Goal: Task Accomplishment & Management: Use online tool/utility

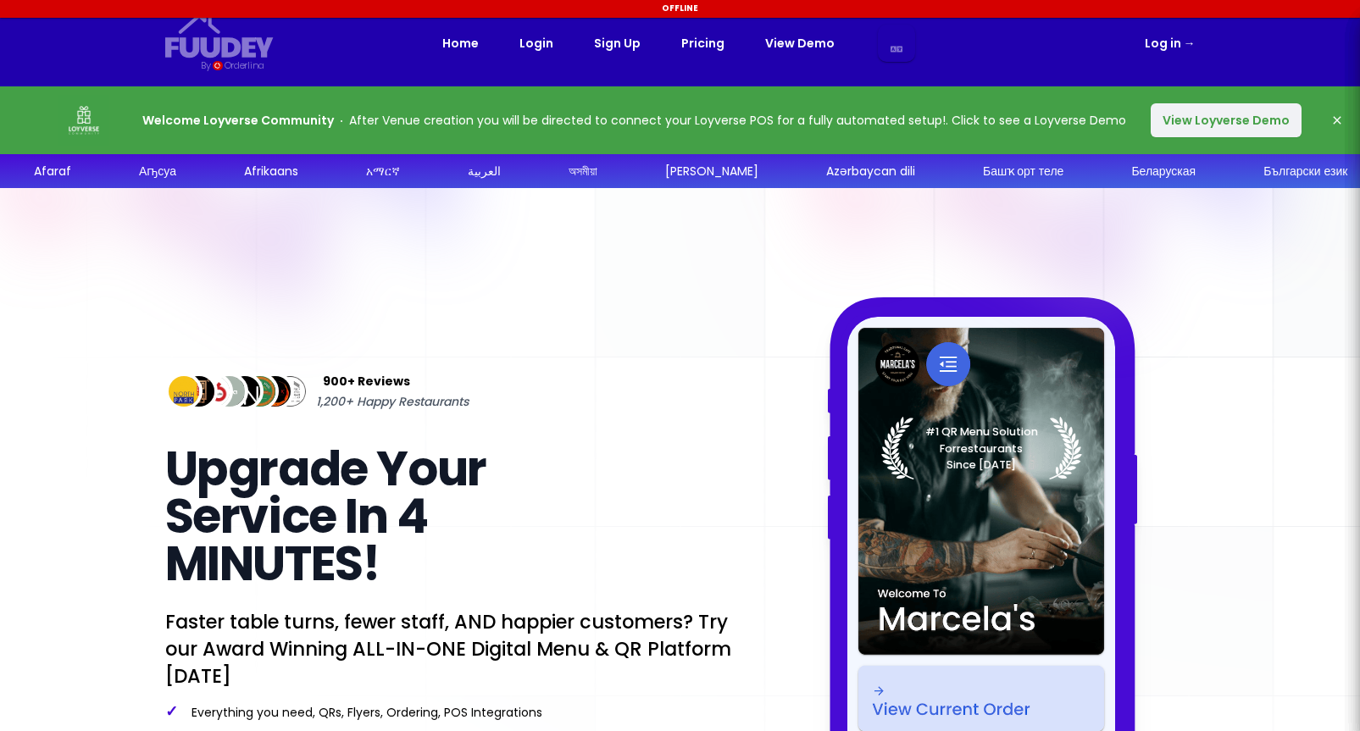
select select "zh"
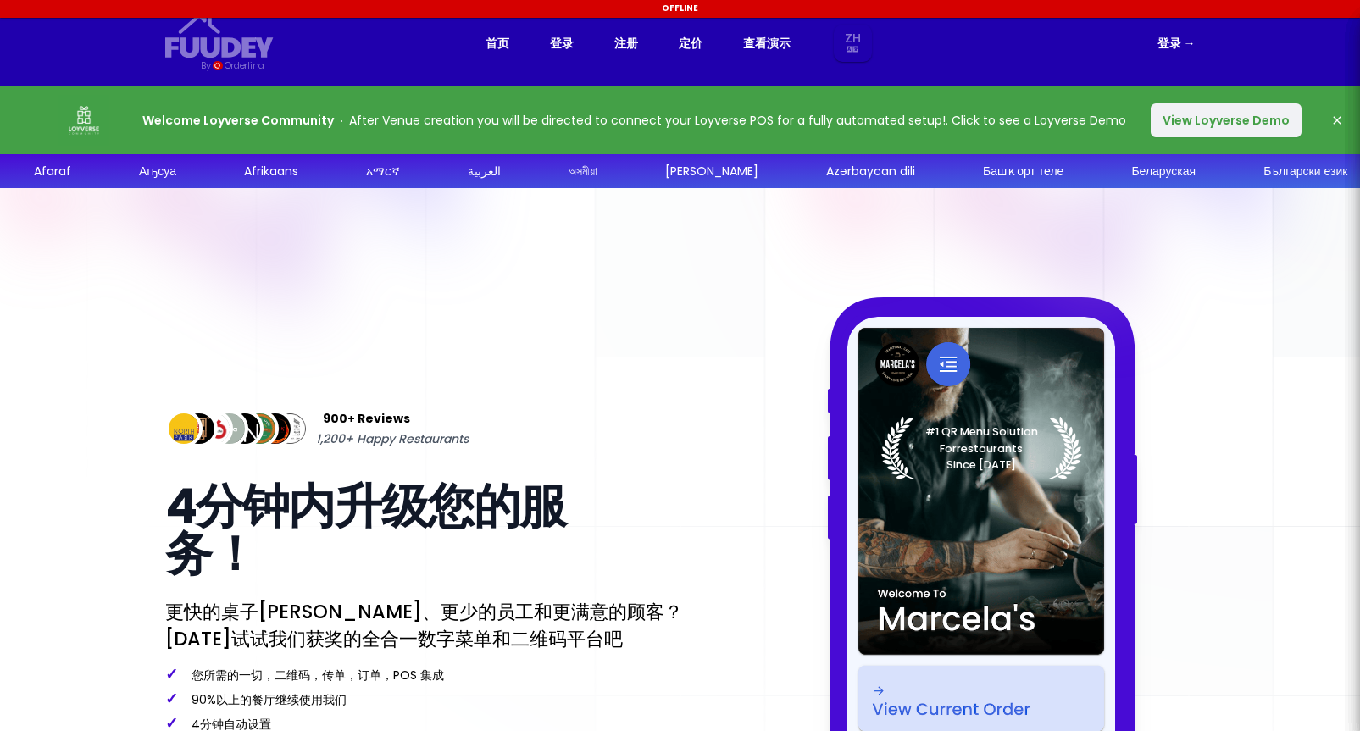
select select "zh"
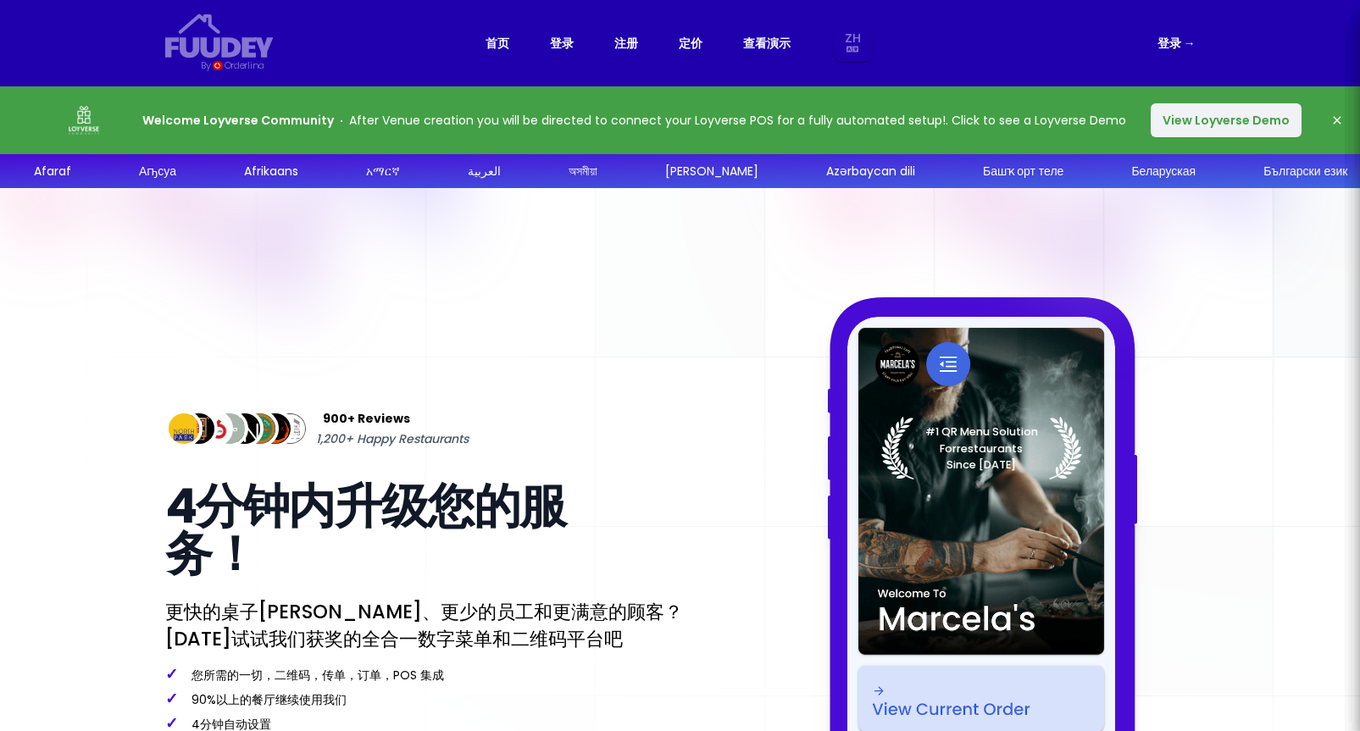
click at [1180, 38] on link "登录 →" at bounding box center [1176, 43] width 38 height 20
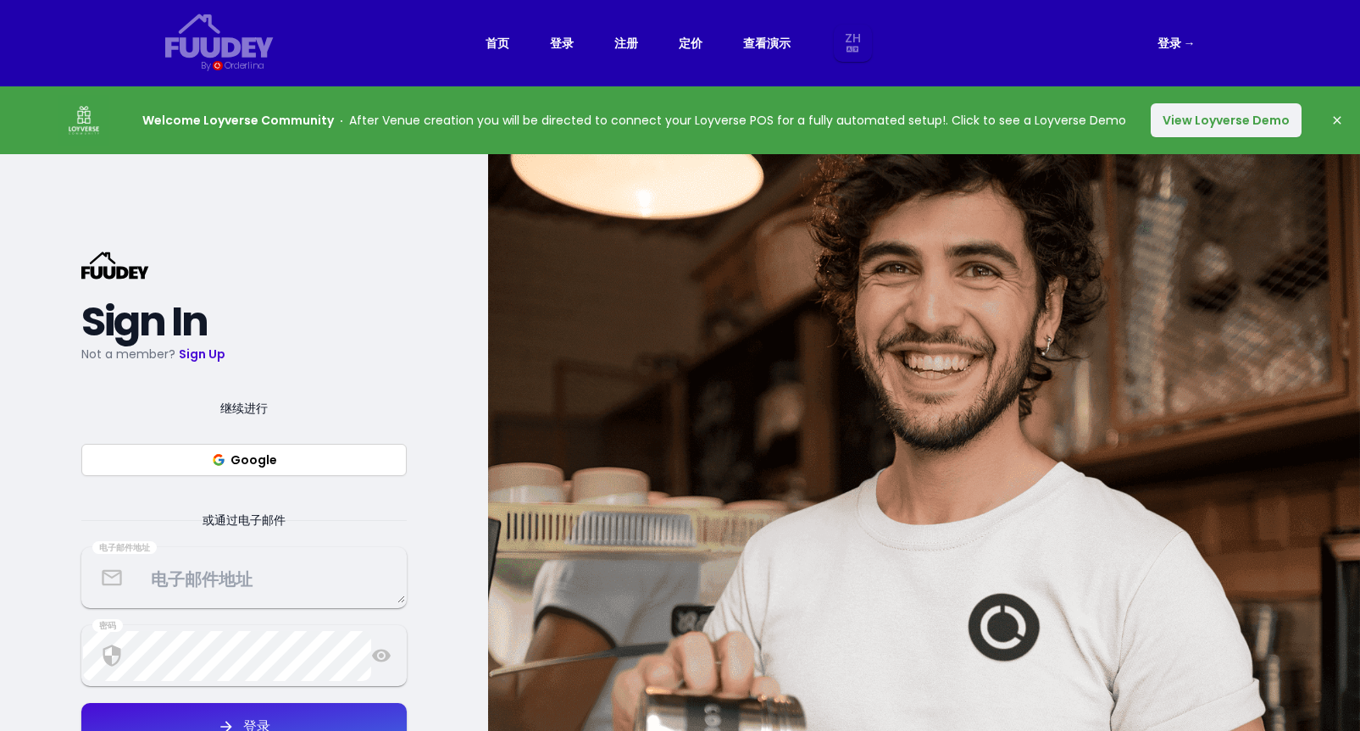
select select "zh"
click at [1189, 42] on span "→" at bounding box center [1189, 43] width 12 height 17
select select "zh"
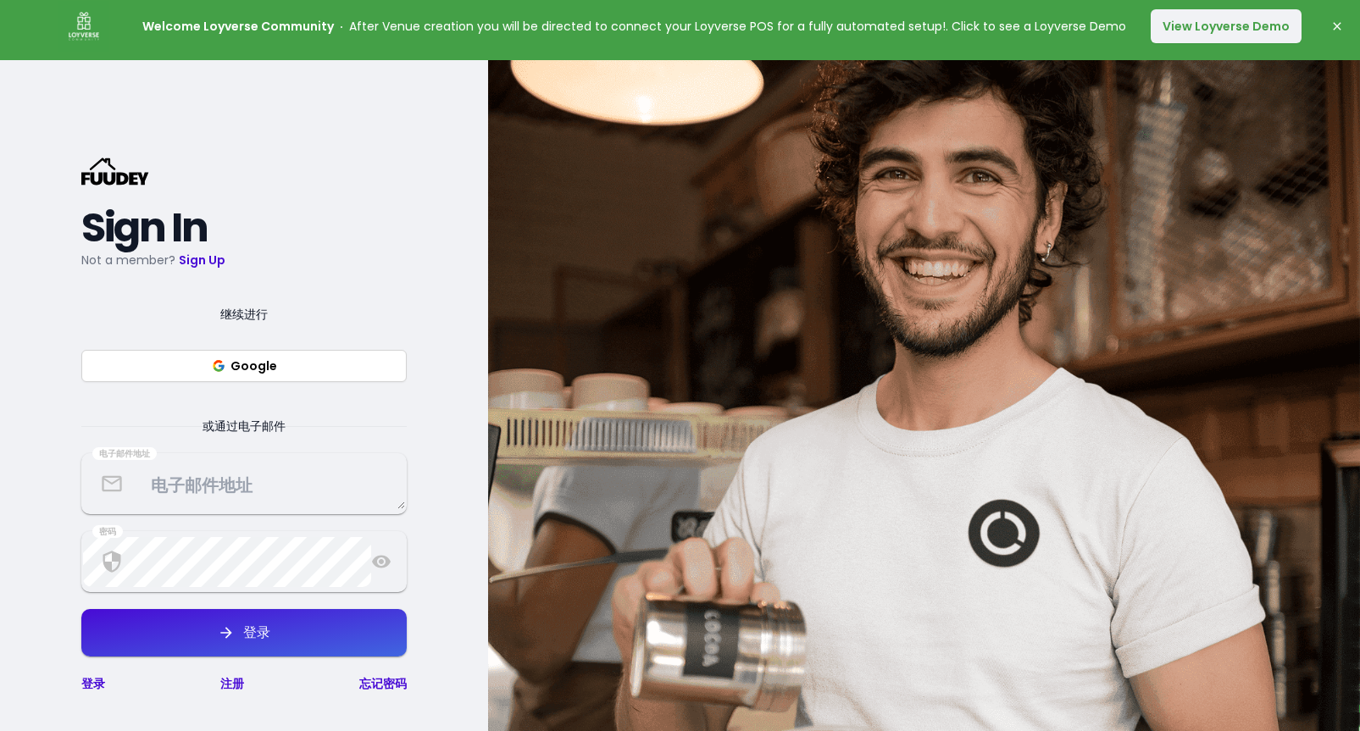
scroll to position [254, 0]
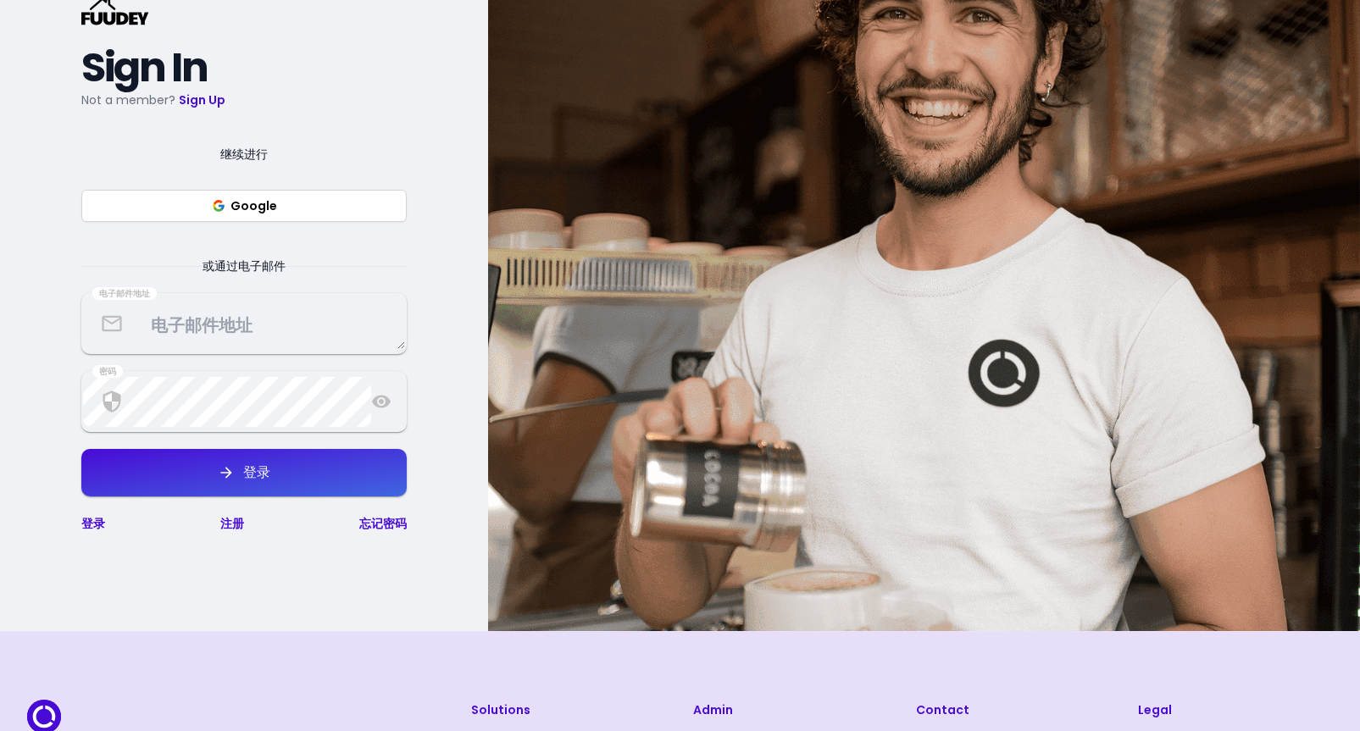
select select "zh"
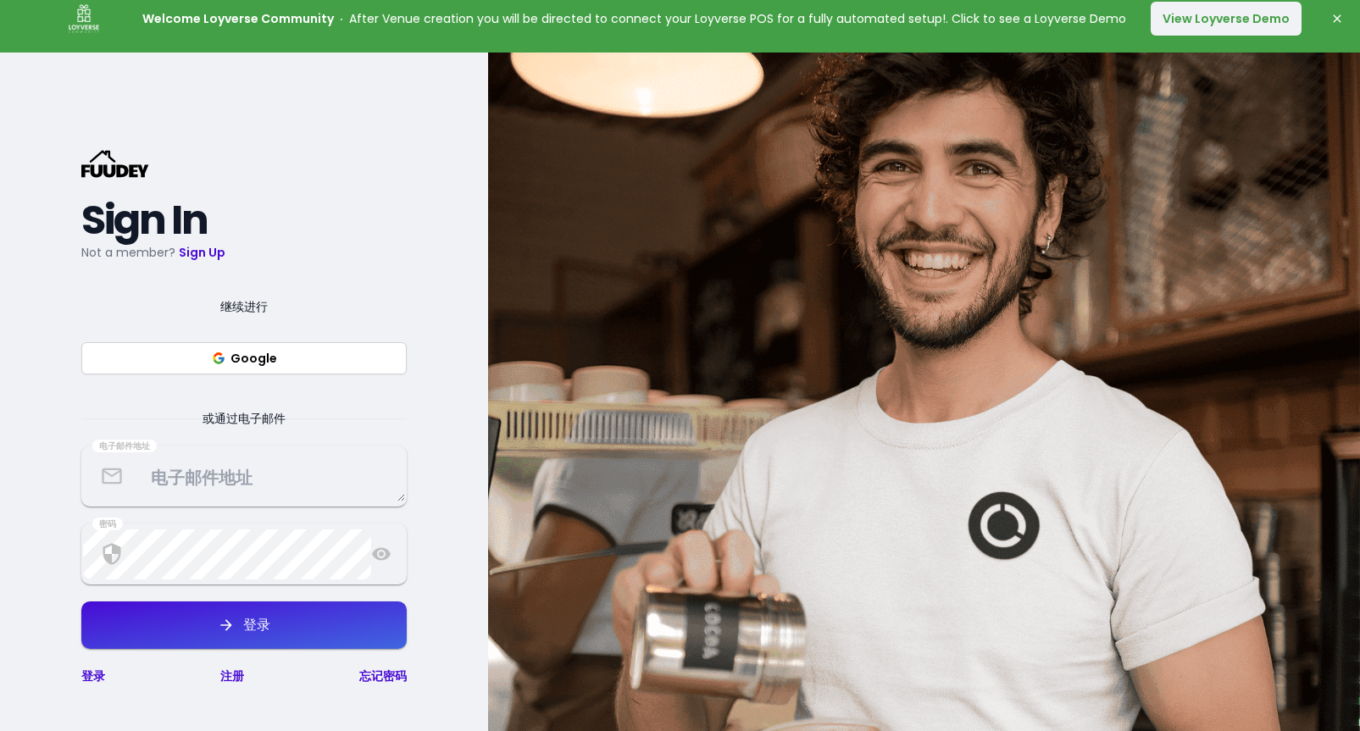
scroll to position [85, 0]
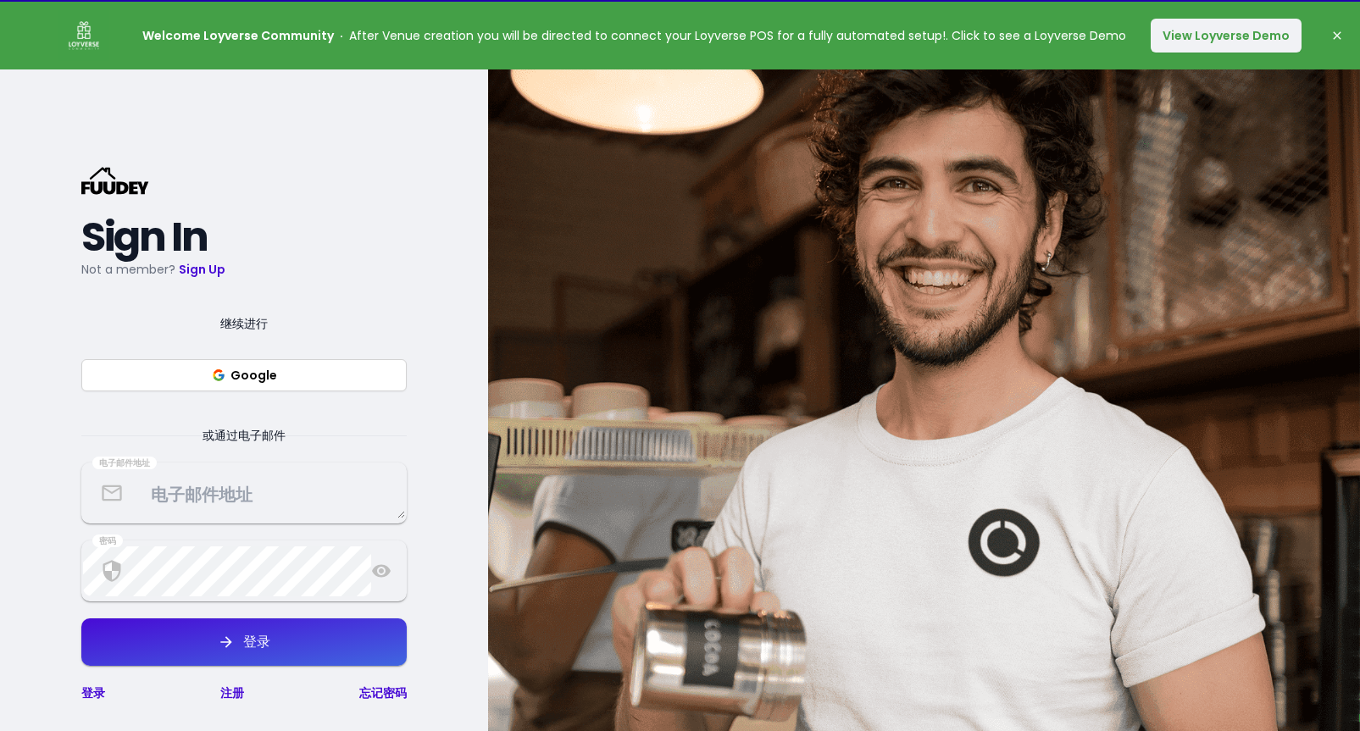
click at [272, 378] on button "Google" at bounding box center [243, 375] width 325 height 32
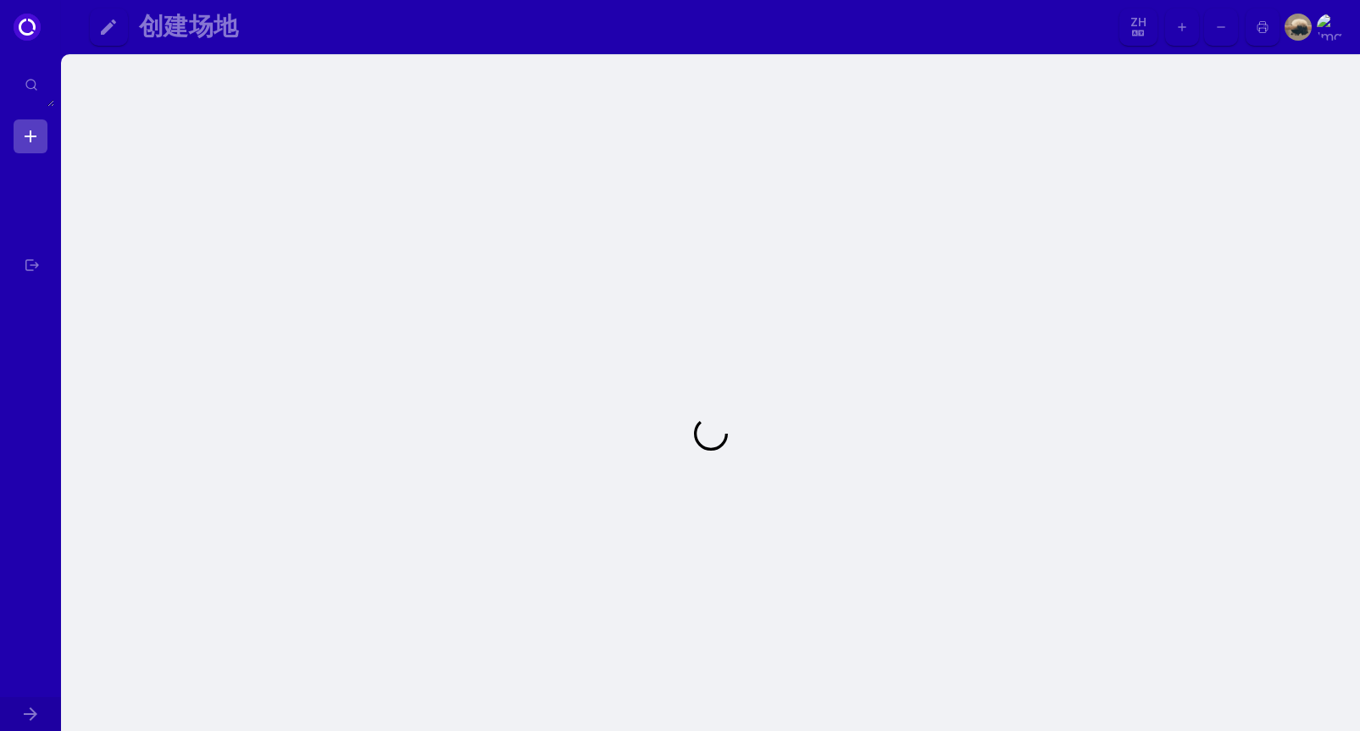
select select "zh"
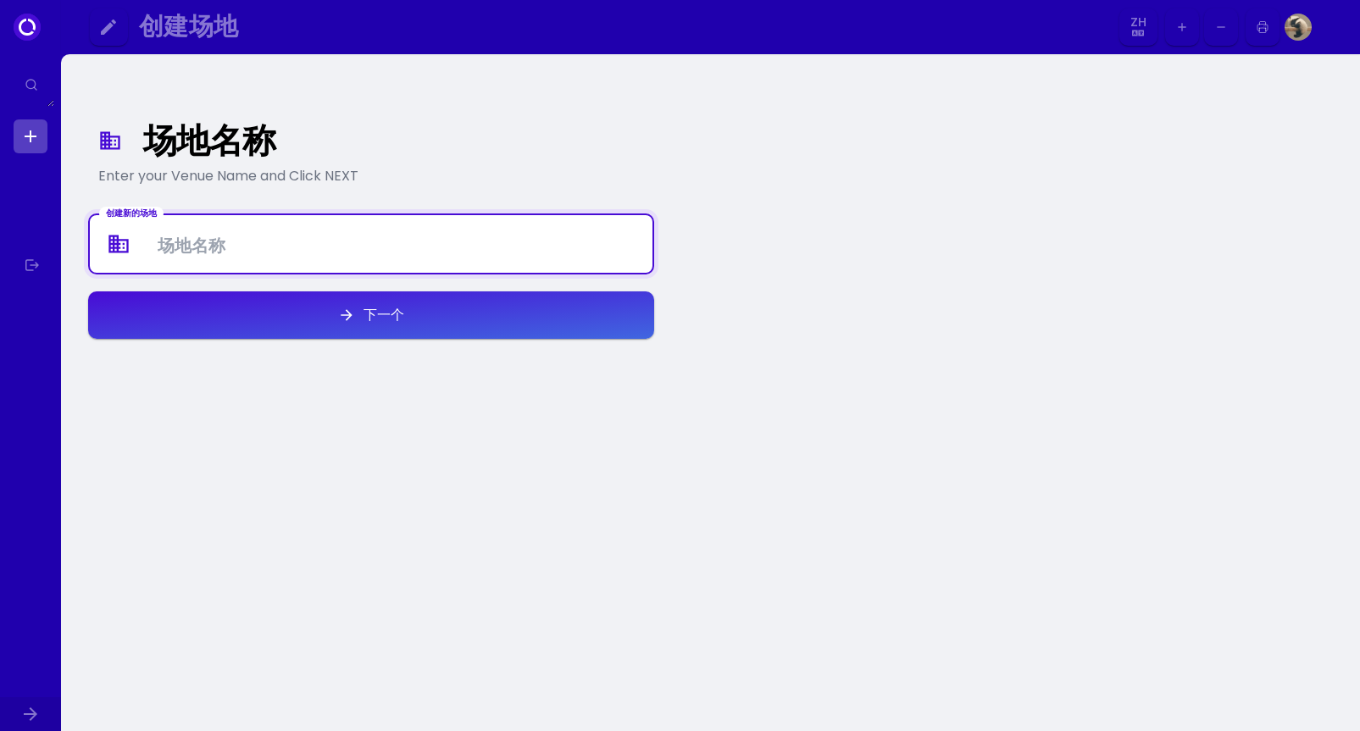
click at [243, 251] on Venue at bounding box center [371, 244] width 563 height 50
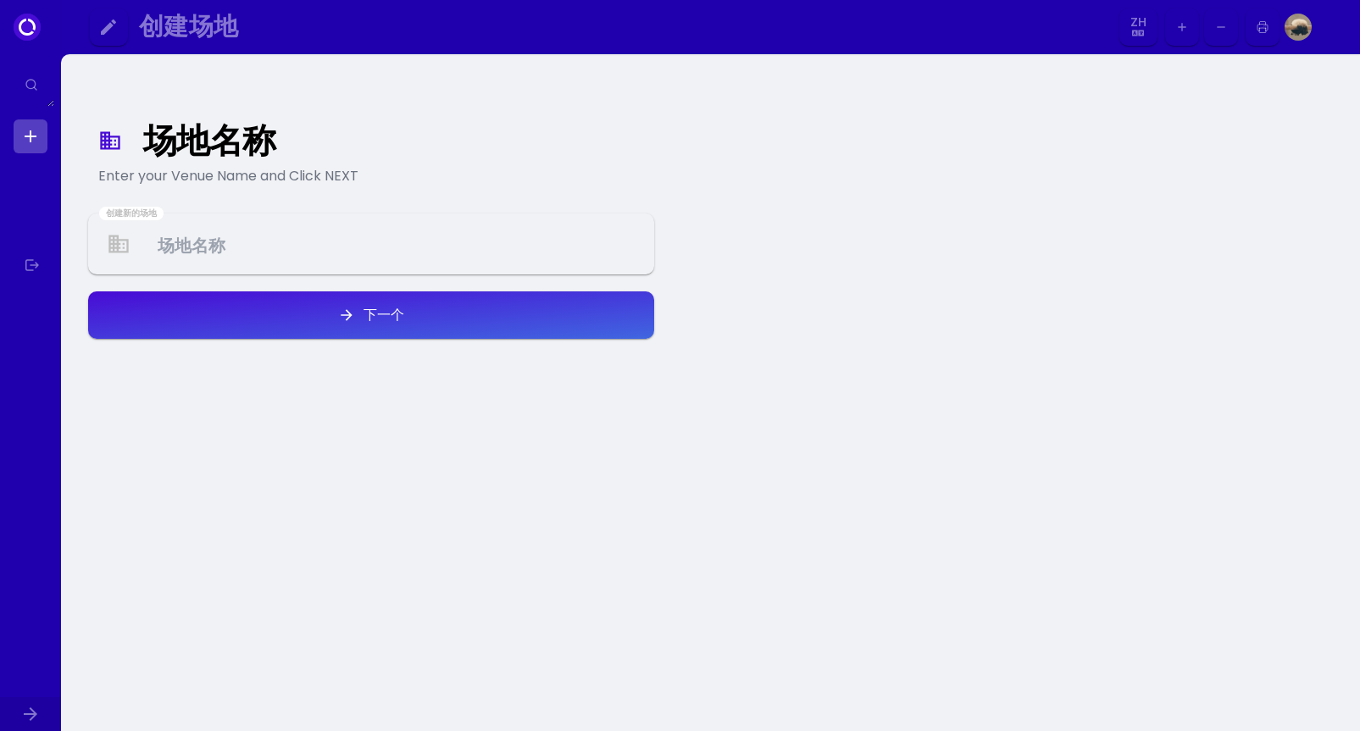
click at [114, 241] on icon at bounding box center [117, 245] width 19 height 18
click at [234, 252] on Venue at bounding box center [371, 244] width 563 height 50
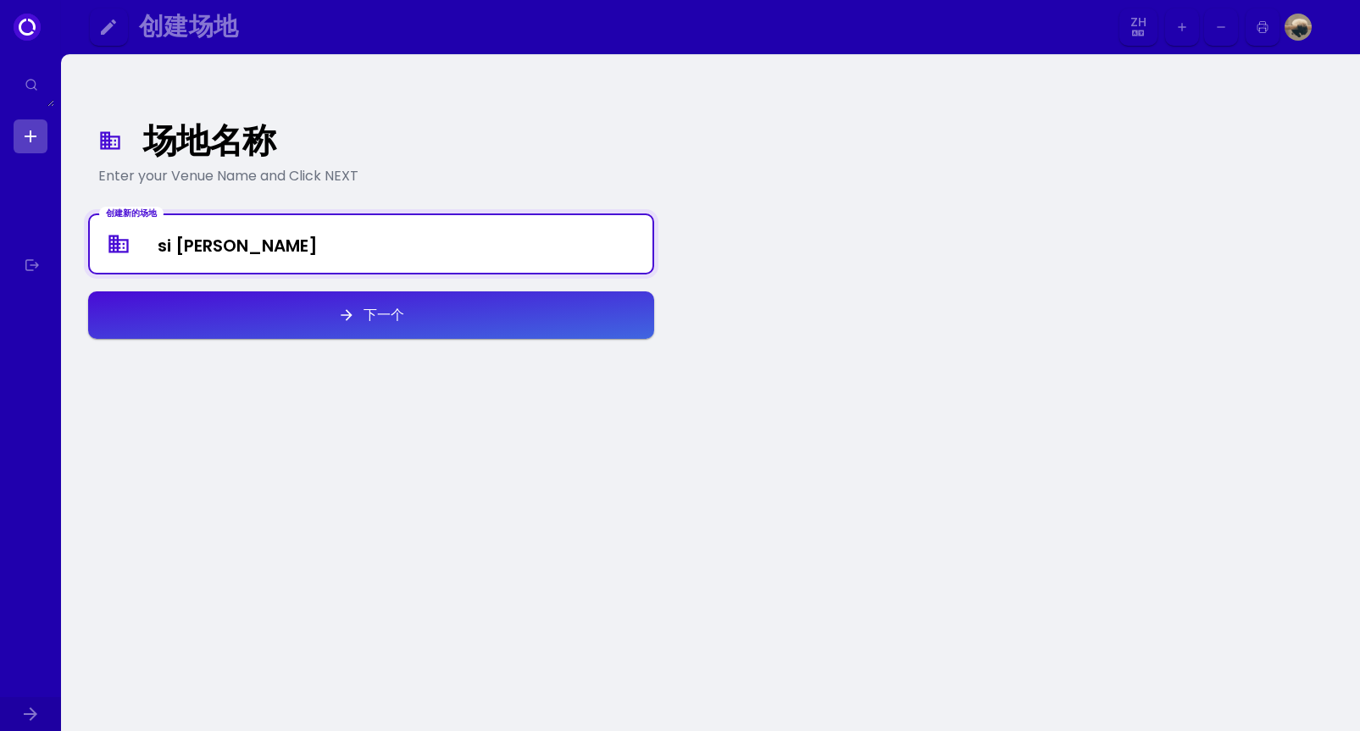
type Venue "si [PERSON_NAME]"
click at [341, 322] on icon "button" at bounding box center [346, 315] width 17 height 17
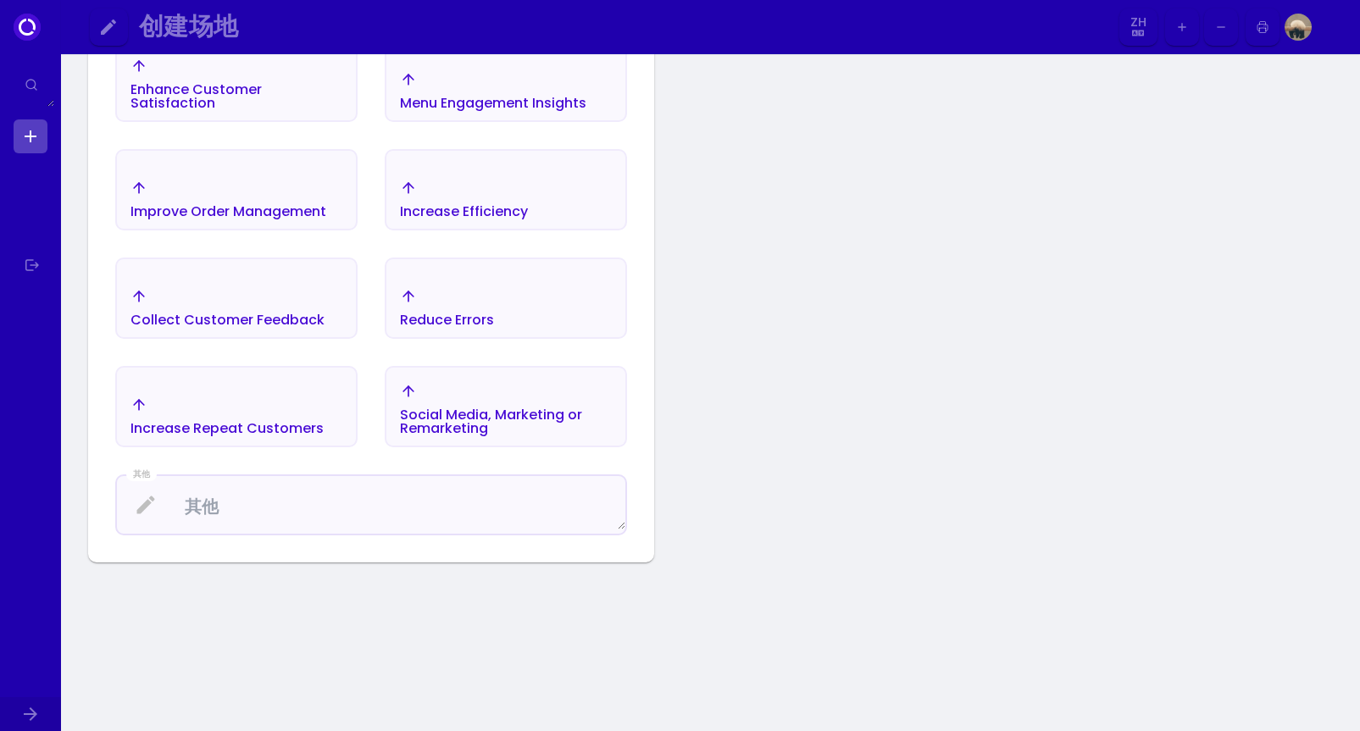
scroll to position [197, 0]
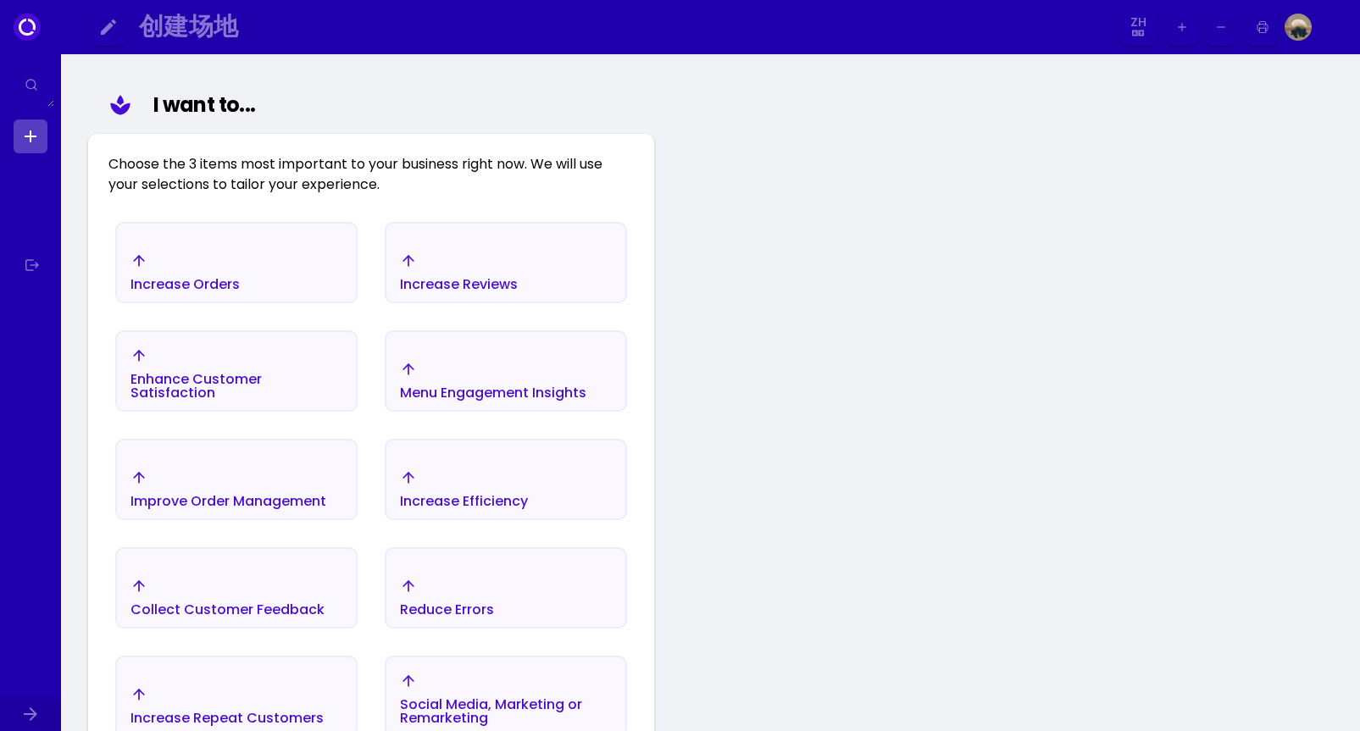
click at [446, 265] on div "Increase Reviews" at bounding box center [459, 271] width 118 height 39
click at [279, 267] on div "Increase Orders" at bounding box center [236, 271] width 238 height 59
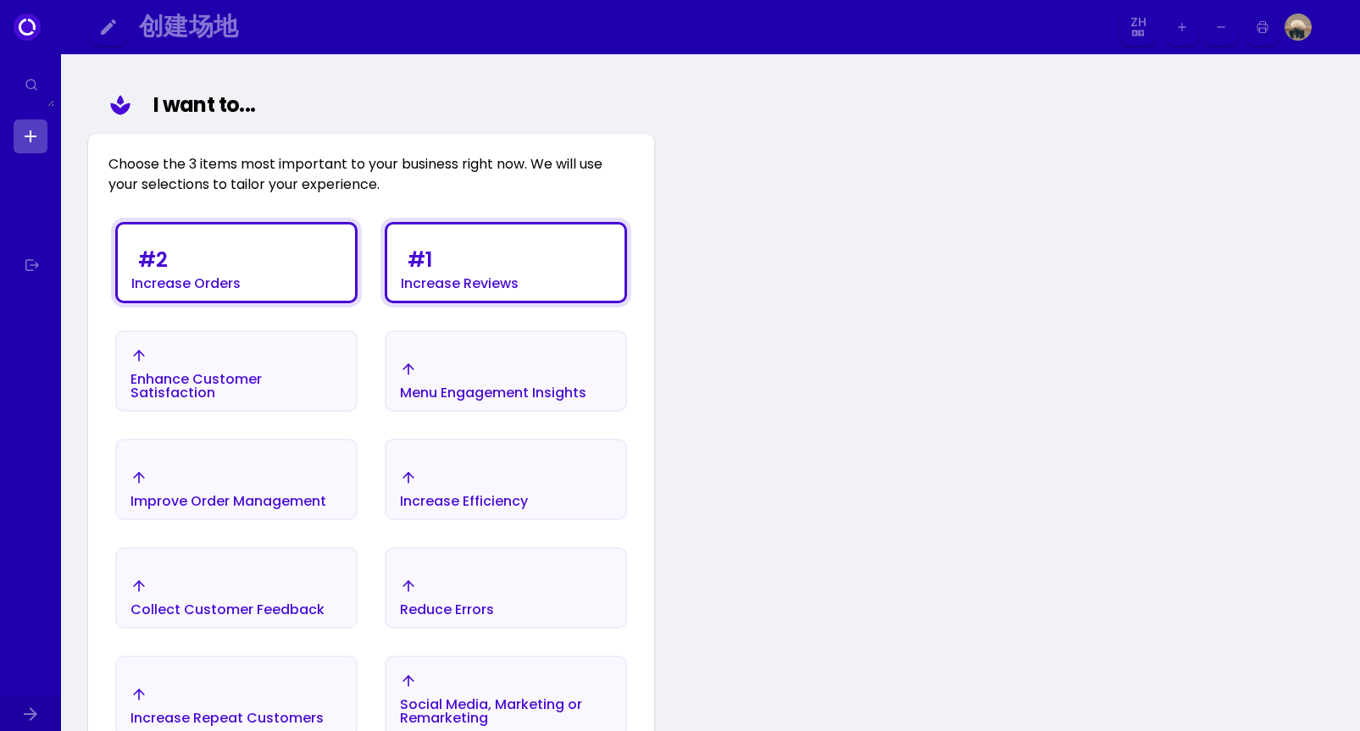
click at [273, 358] on div "Enhance Customer Satisfaction" at bounding box center [236, 373] width 212 height 53
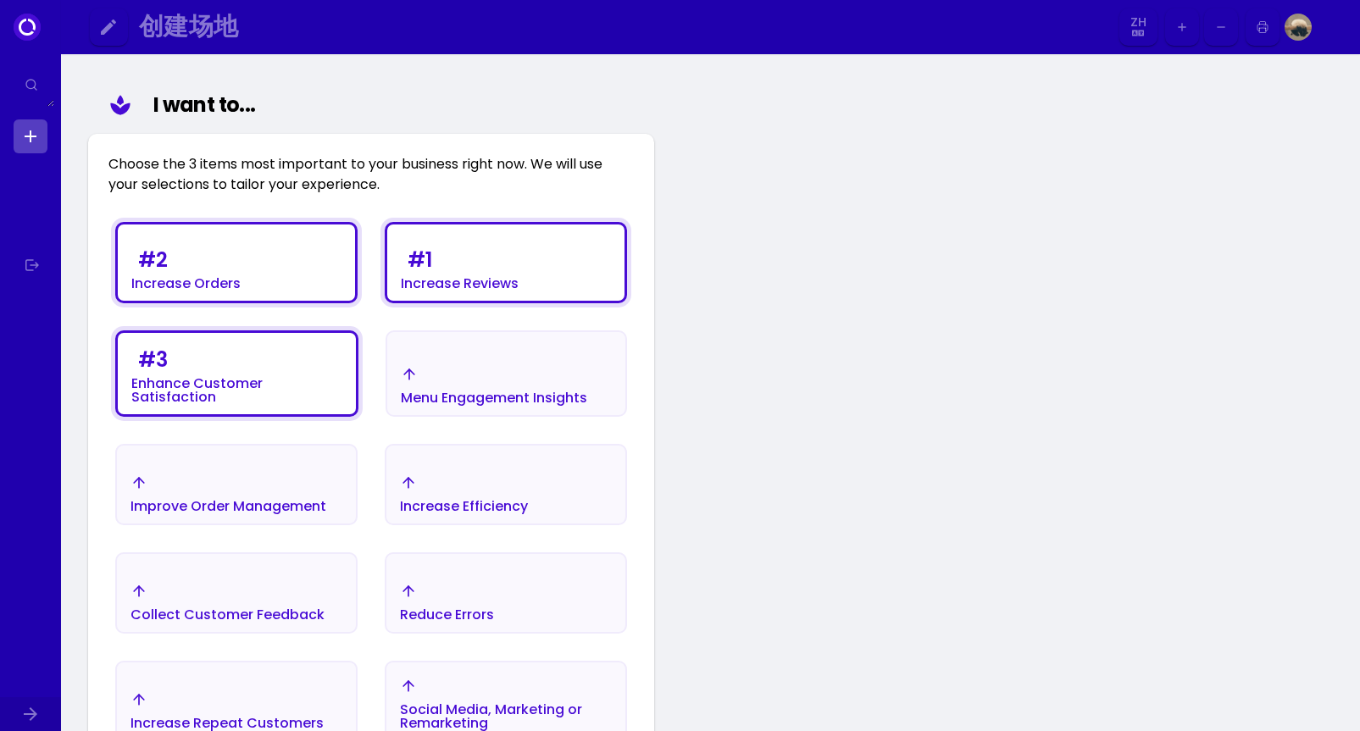
click at [455, 385] on div "Menu Engagement Insights" at bounding box center [494, 385] width 186 height 39
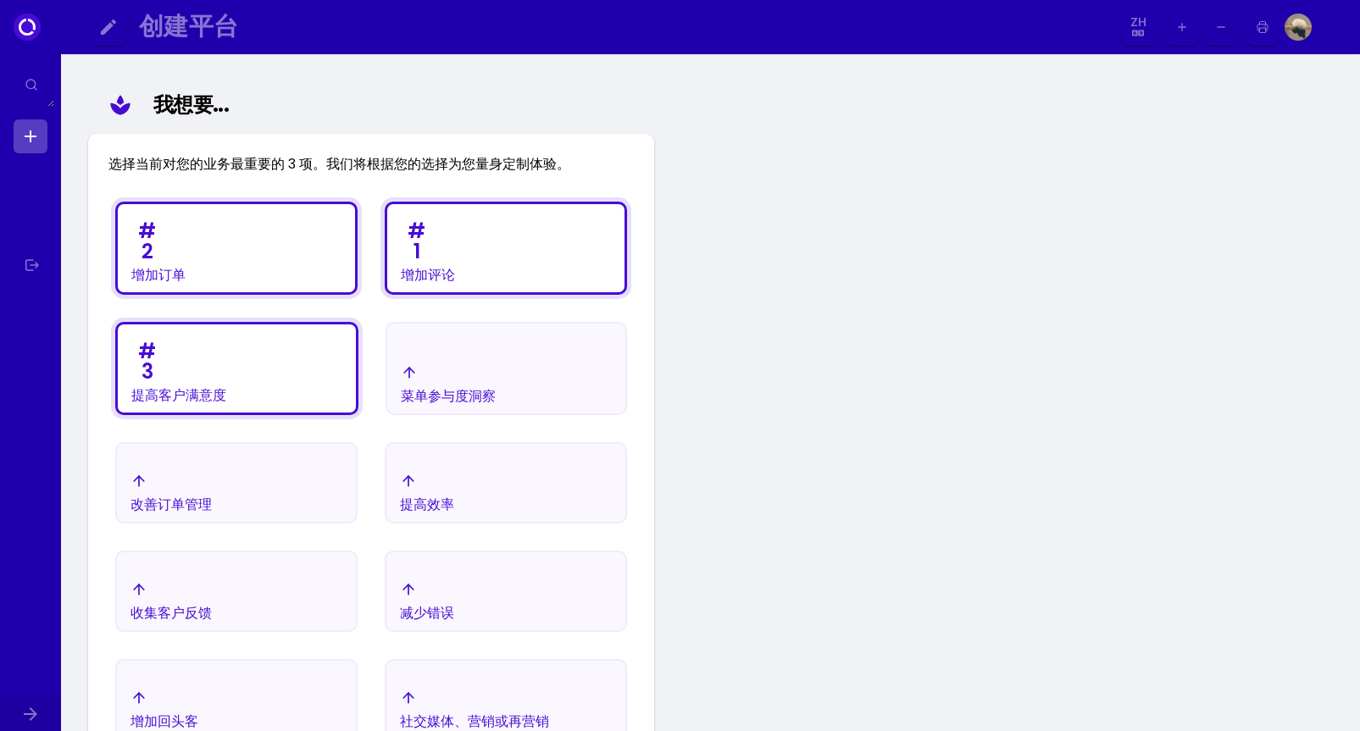
click at [491, 252] on div "# 1 增加评论" at bounding box center [505, 248] width 237 height 88
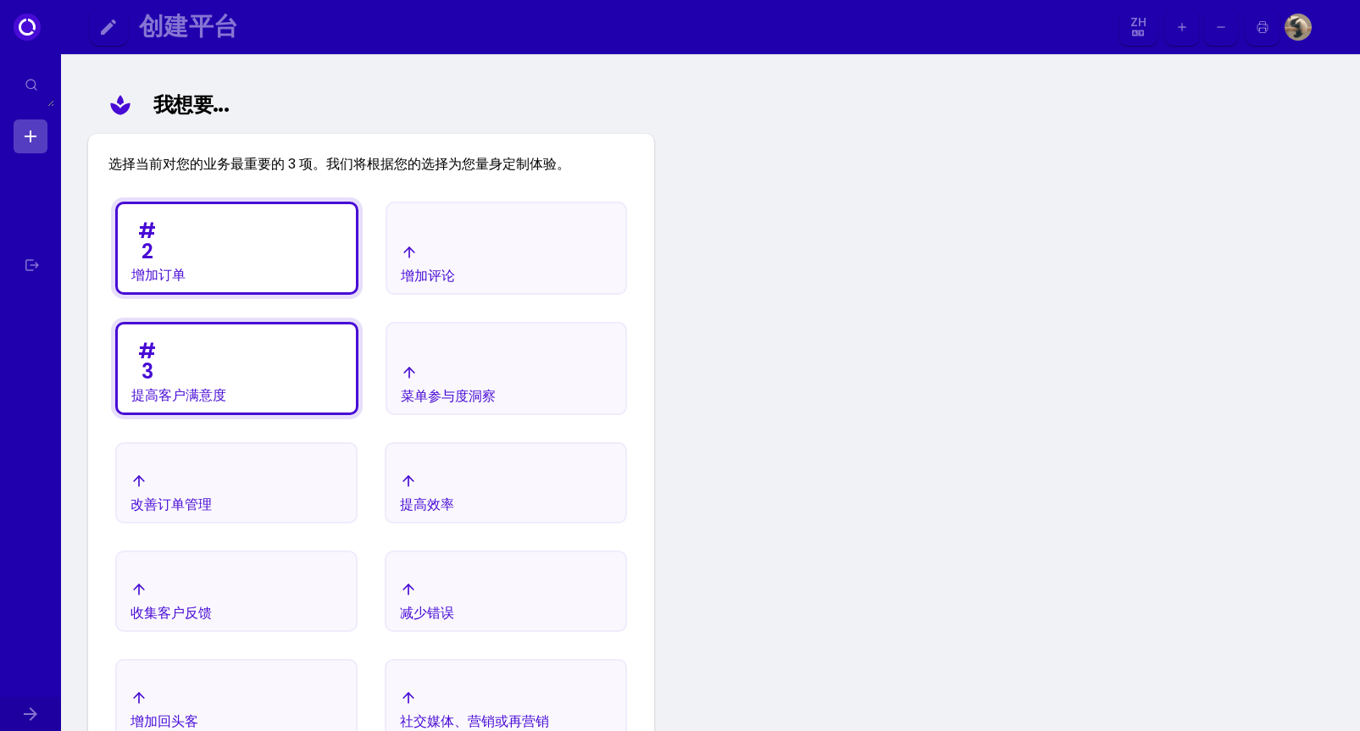
click at [300, 246] on div "# 2 增加订单" at bounding box center [237, 248] width 238 height 88
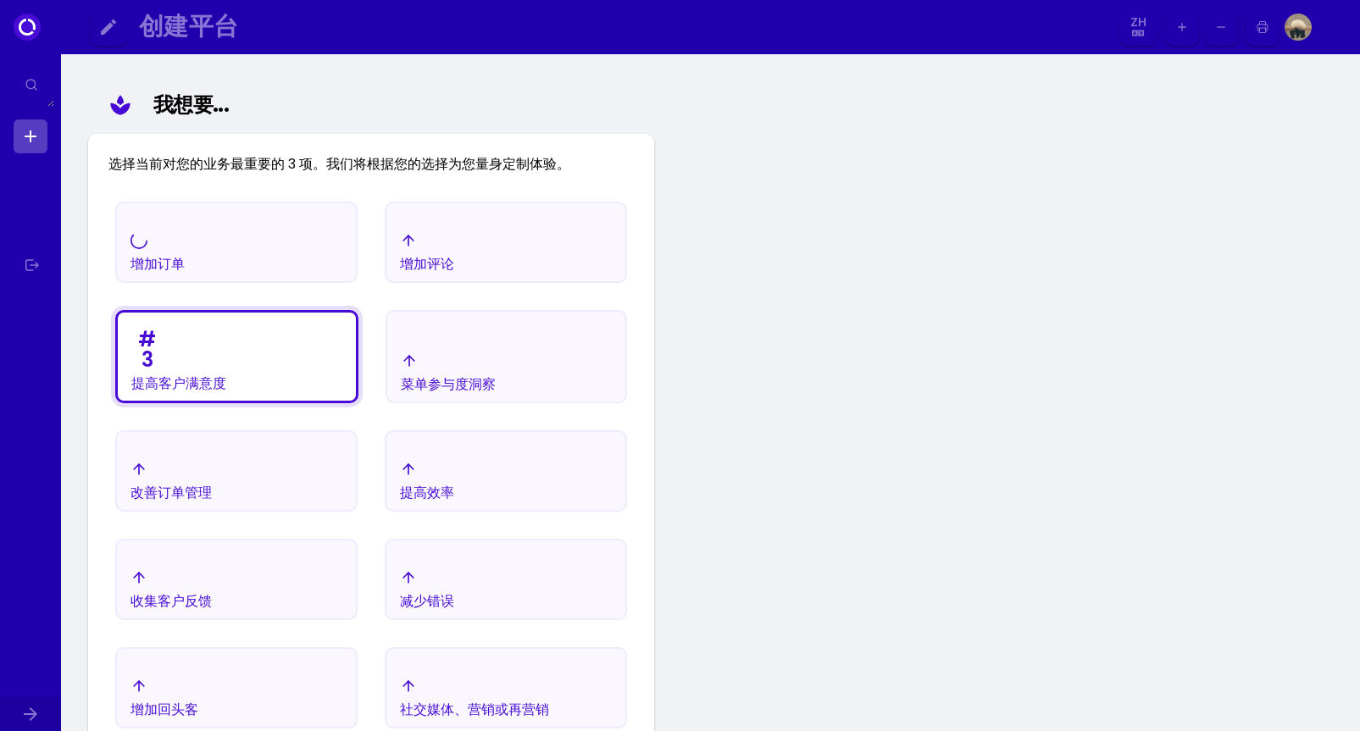
click at [273, 334] on div "# 3 提高客户满意度" at bounding box center [237, 357] width 238 height 88
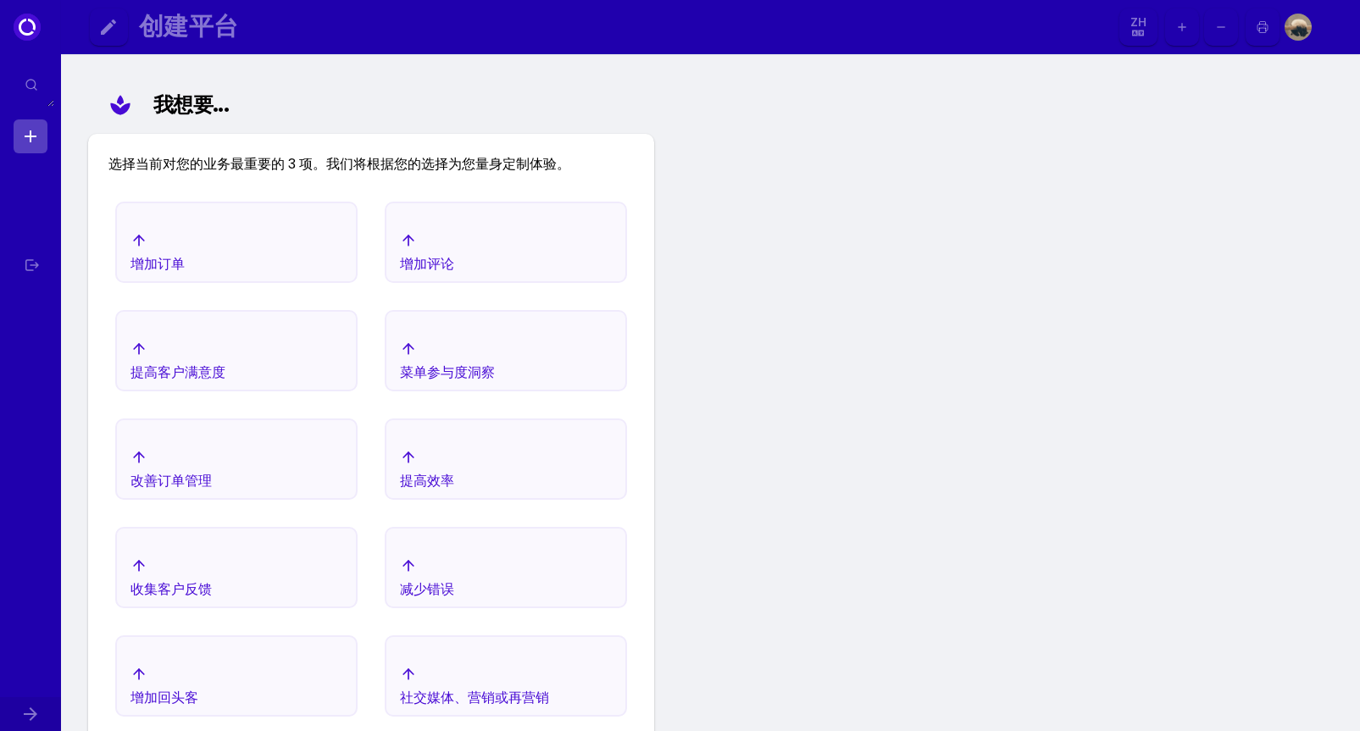
click at [184, 232] on div "增加订单" at bounding box center [157, 251] width 54 height 39
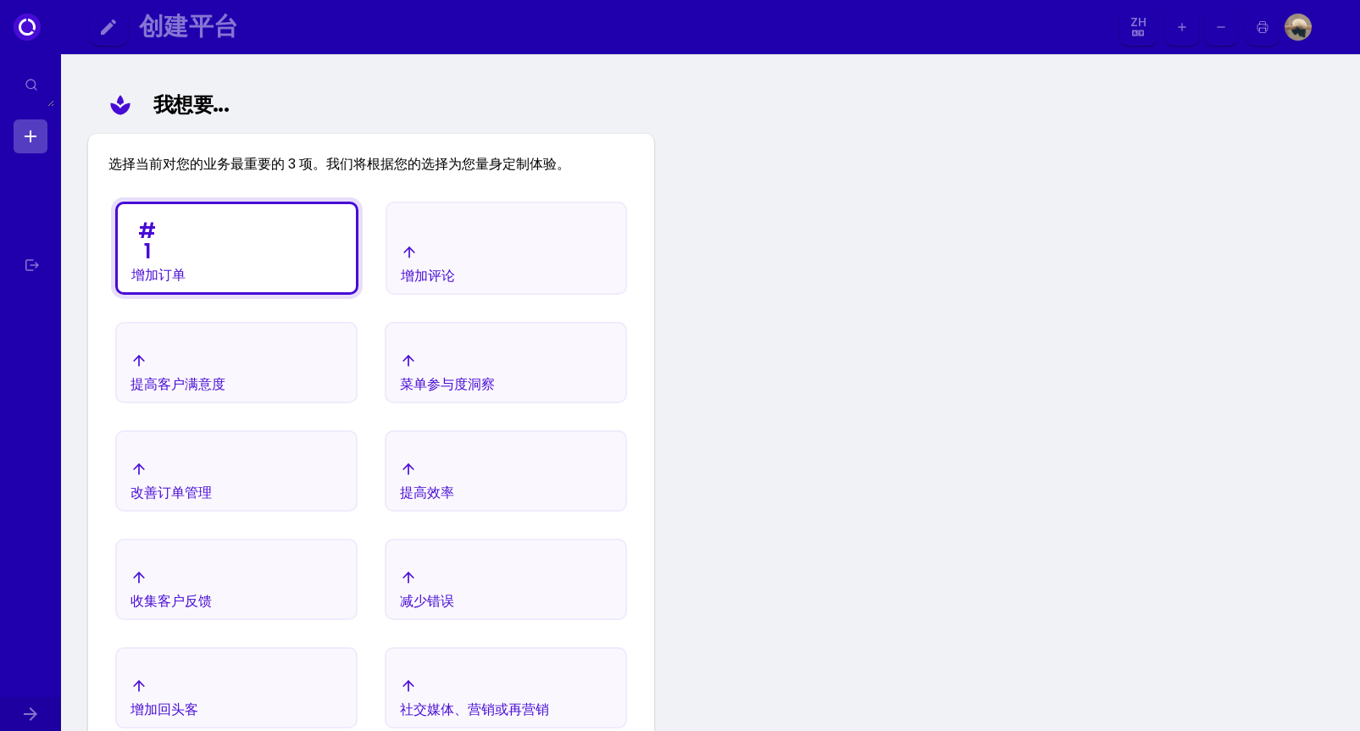
click at [463, 251] on div "增加评论" at bounding box center [506, 263] width 238 height 59
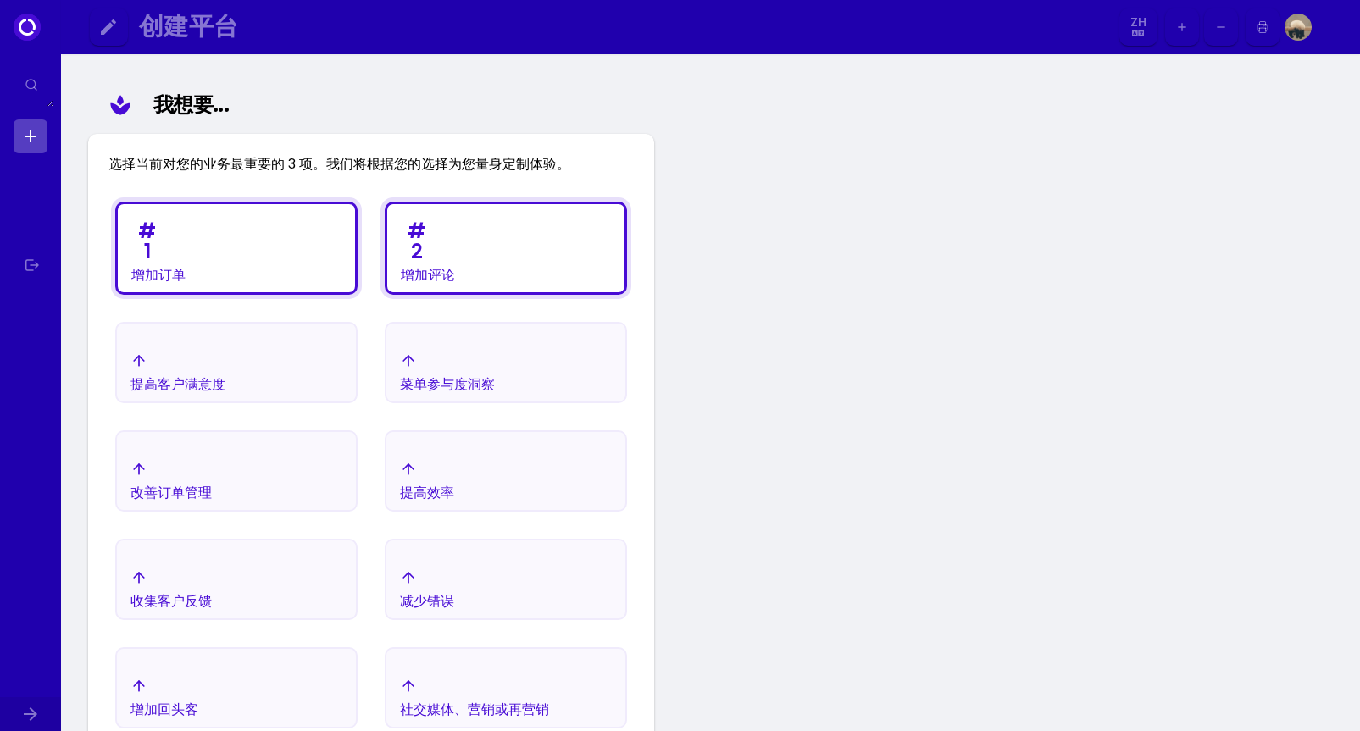
click at [253, 360] on div "提高客户满意度" at bounding box center [236, 371] width 239 height 59
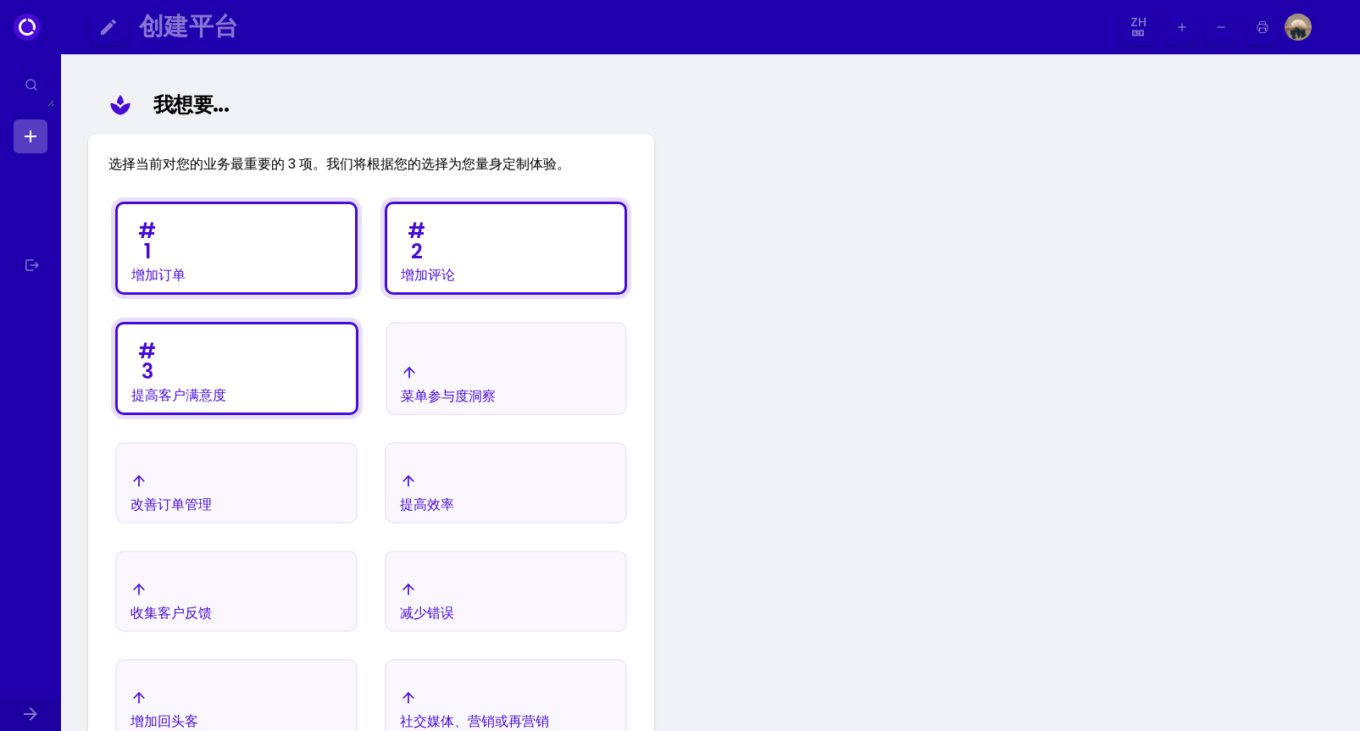
click at [496, 471] on div "提高效率" at bounding box center [505, 492] width 239 height 59
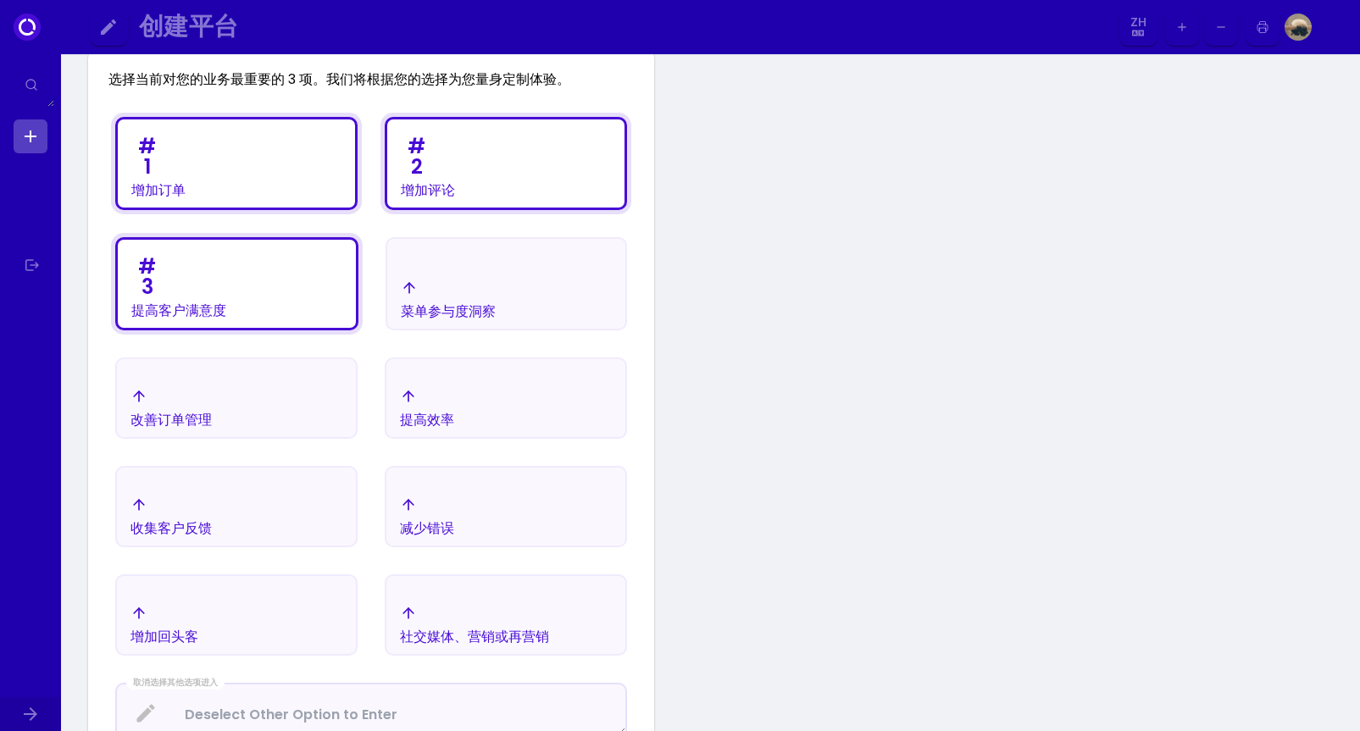
click at [220, 497] on div "收集客户反馈" at bounding box center [236, 515] width 239 height 59
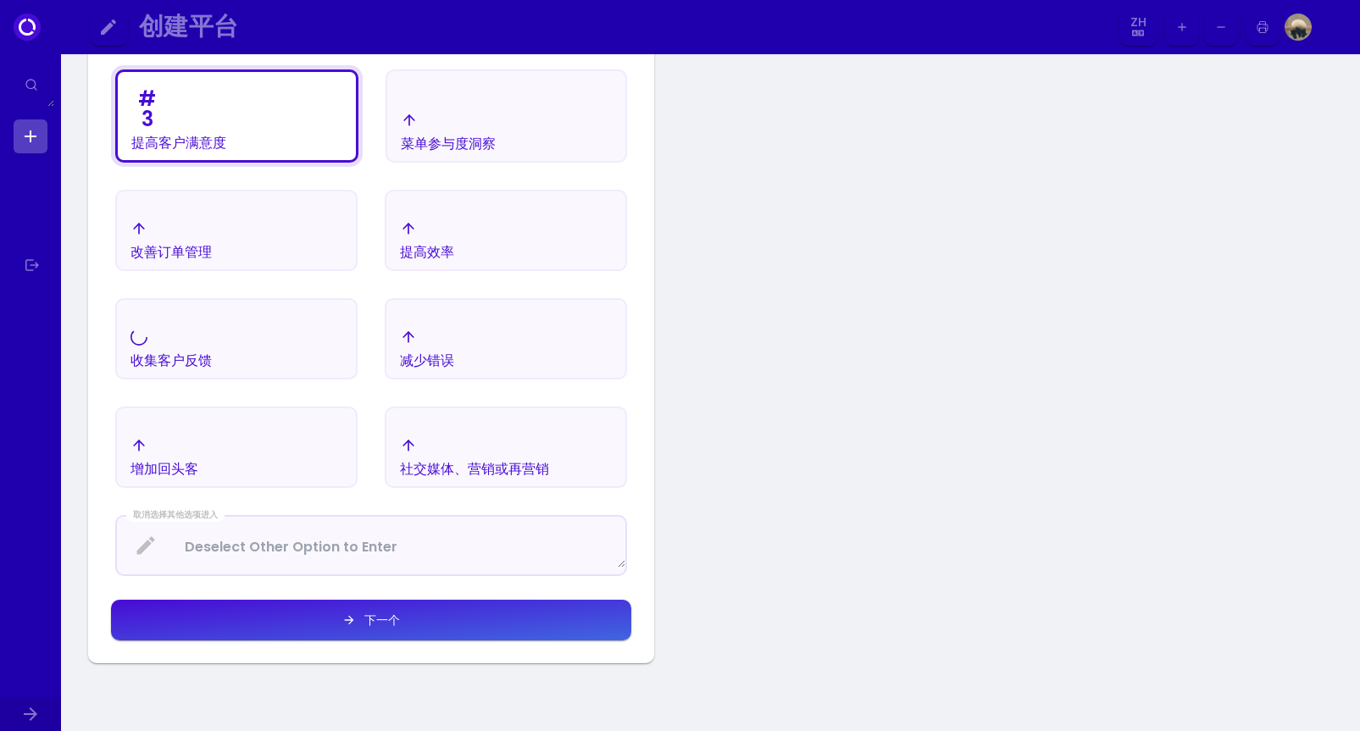
scroll to position [451, 0]
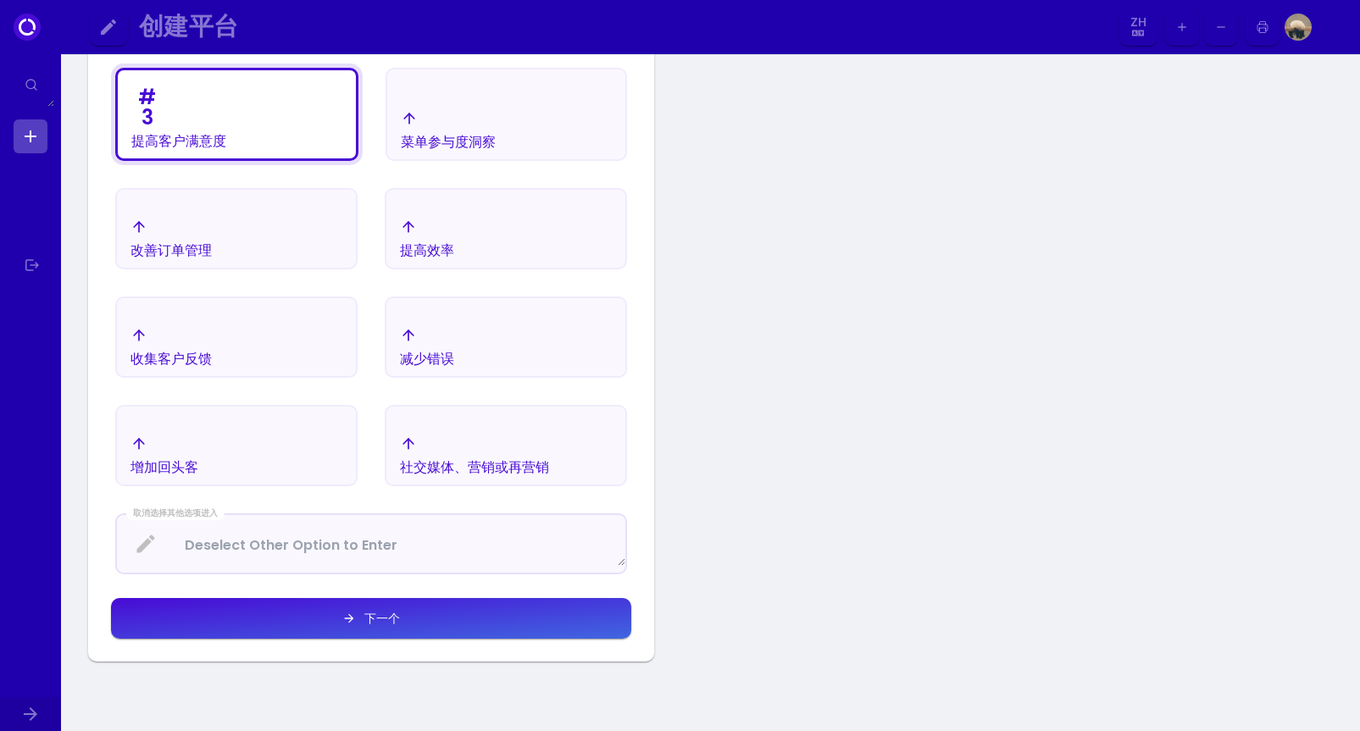
click at [290, 441] on div "增加回头客" at bounding box center [236, 454] width 239 height 59
click at [507, 350] on div "减少错误" at bounding box center [505, 346] width 239 height 59
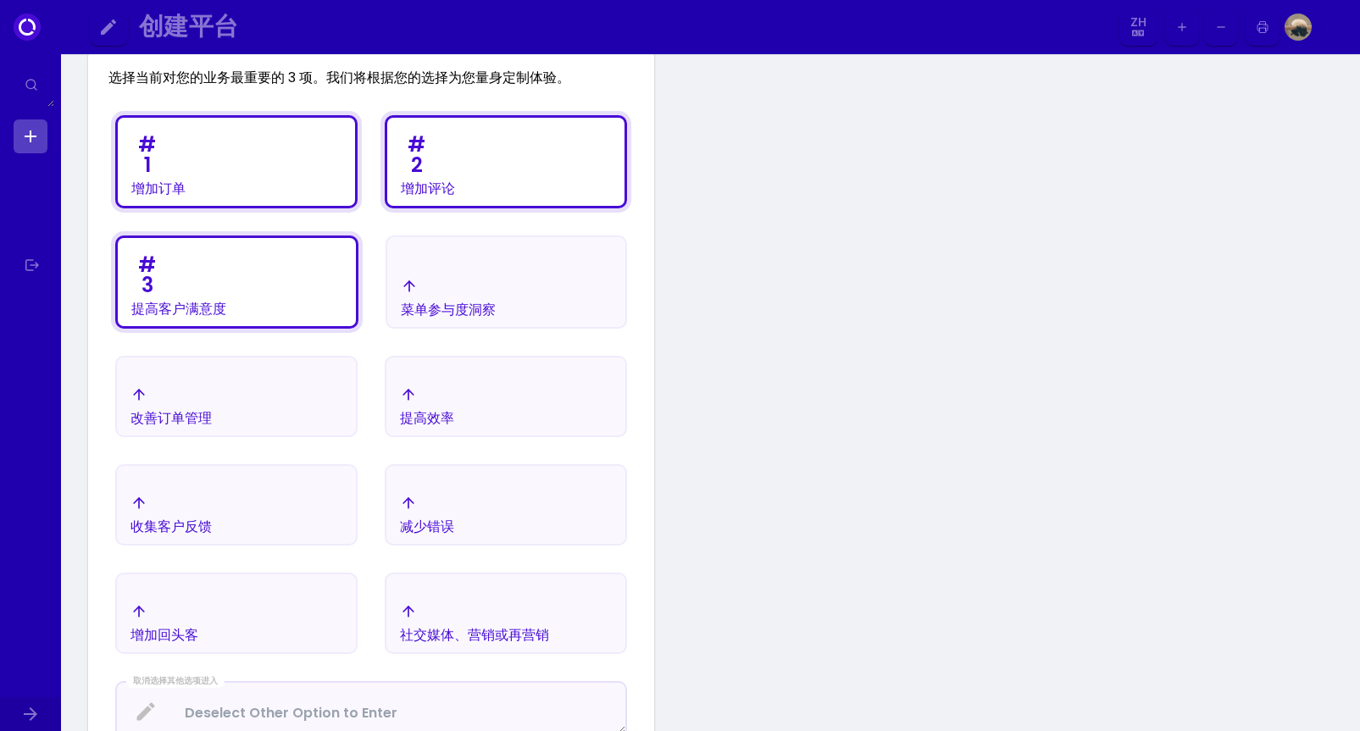
scroll to position [281, 0]
click at [460, 353] on div "# 1 增加订单 # 2 增加评论 # 3 提高客户满意度 菜单参与度洞察 改善订单管理 提高效率 收集客户反馈 减少错误 增加回头客 社交媒体、营销或再营销…" at bounding box center [370, 430] width 525 height 640
click at [230, 392] on div "改善订单管理" at bounding box center [236, 407] width 239 height 59
click at [494, 425] on div "提高效率" at bounding box center [505, 407] width 239 height 59
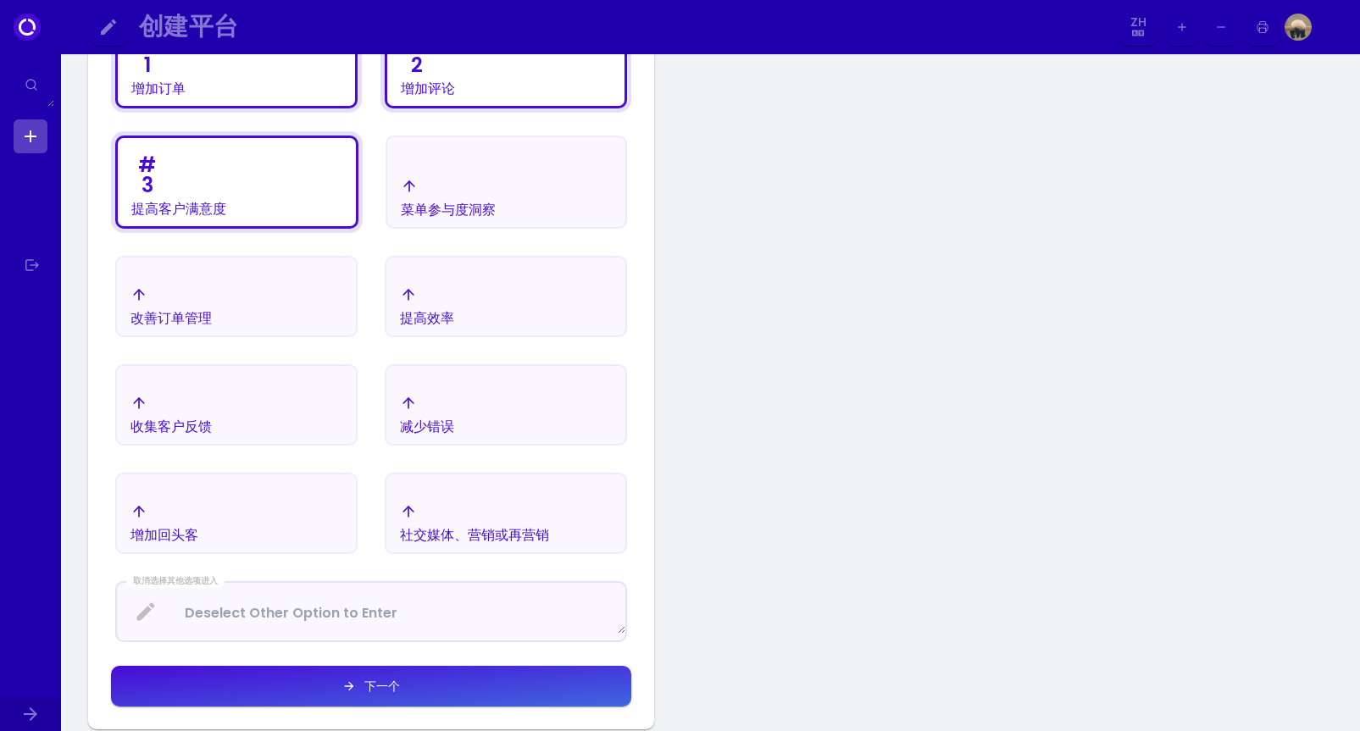
scroll to position [620, 0]
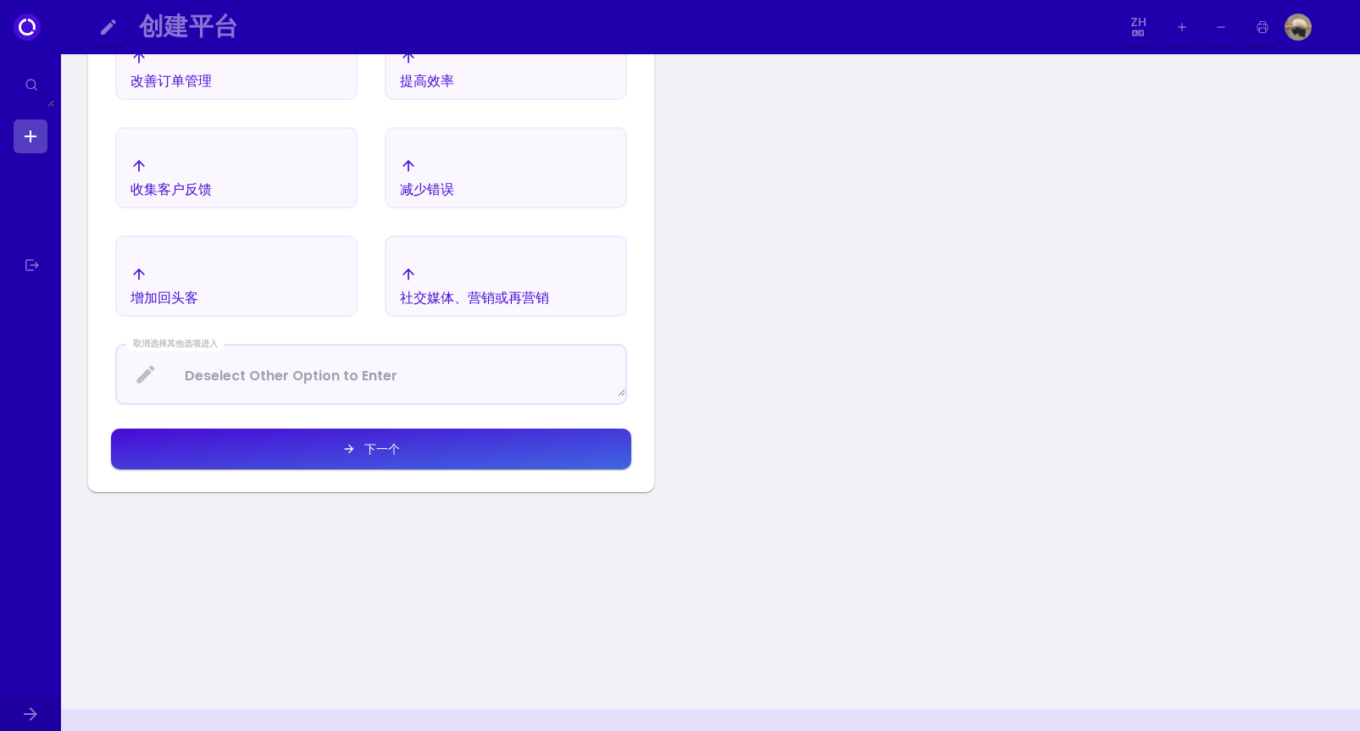
click at [207, 276] on div "增加回头客" at bounding box center [236, 285] width 239 height 59
click at [405, 459] on button "下一个" at bounding box center [371, 449] width 520 height 41
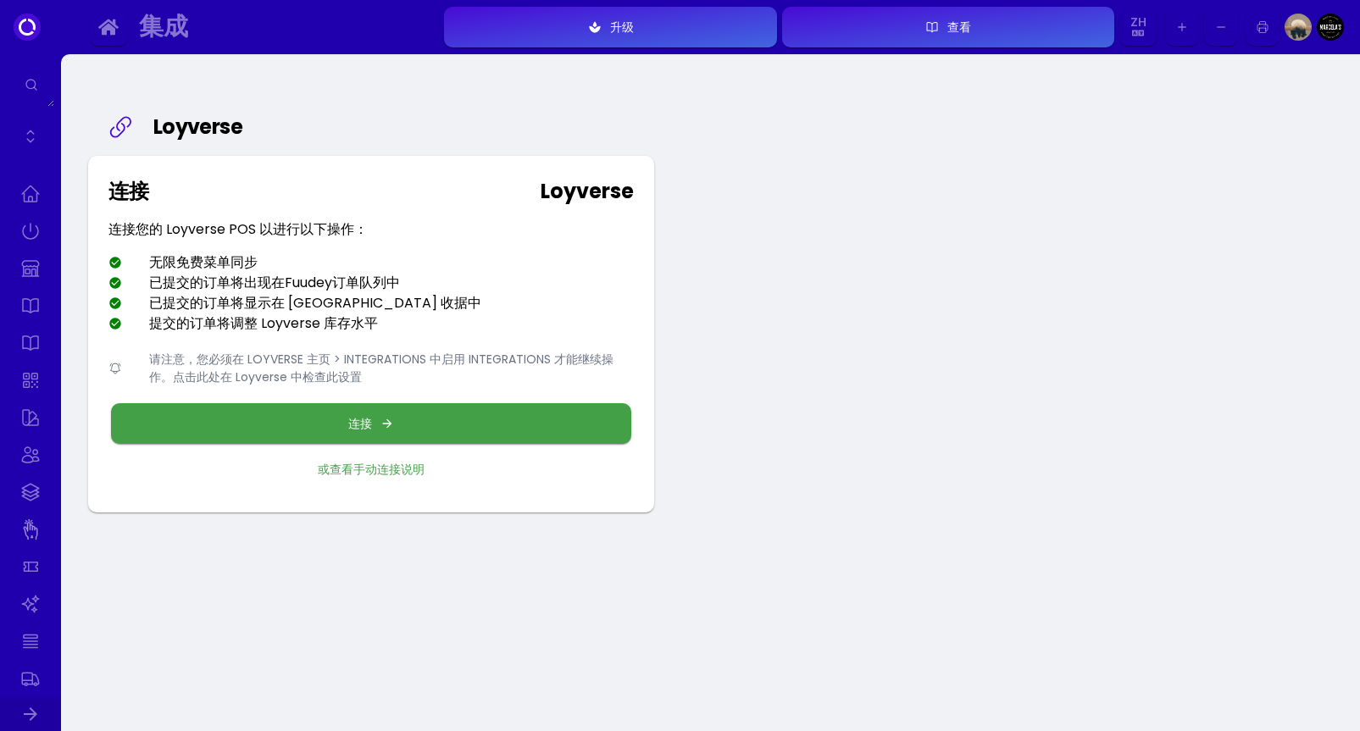
click at [359, 420] on font "连接" at bounding box center [360, 423] width 24 height 17
